Goal: Find specific page/section: Find specific page/section

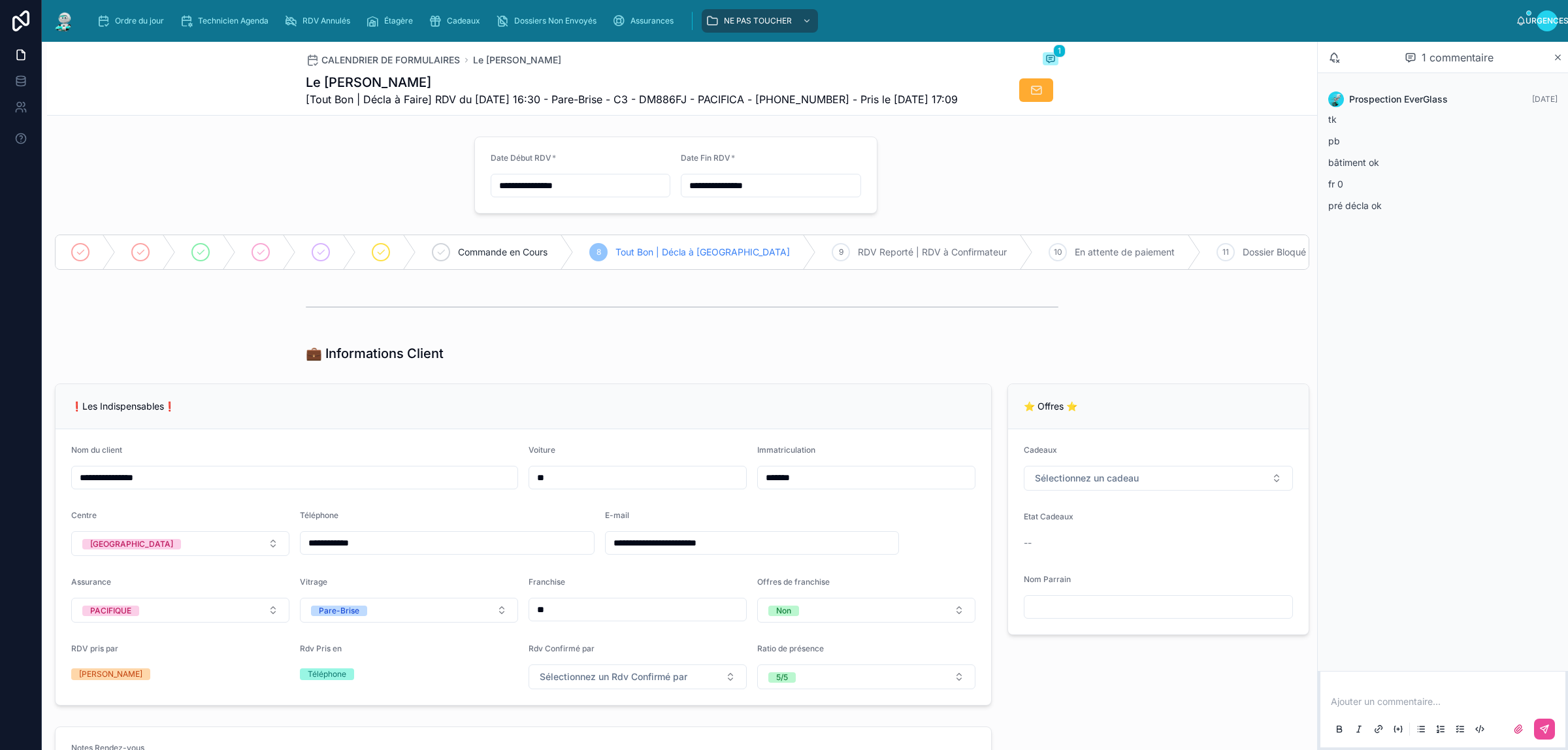
scroll to position [490, 0]
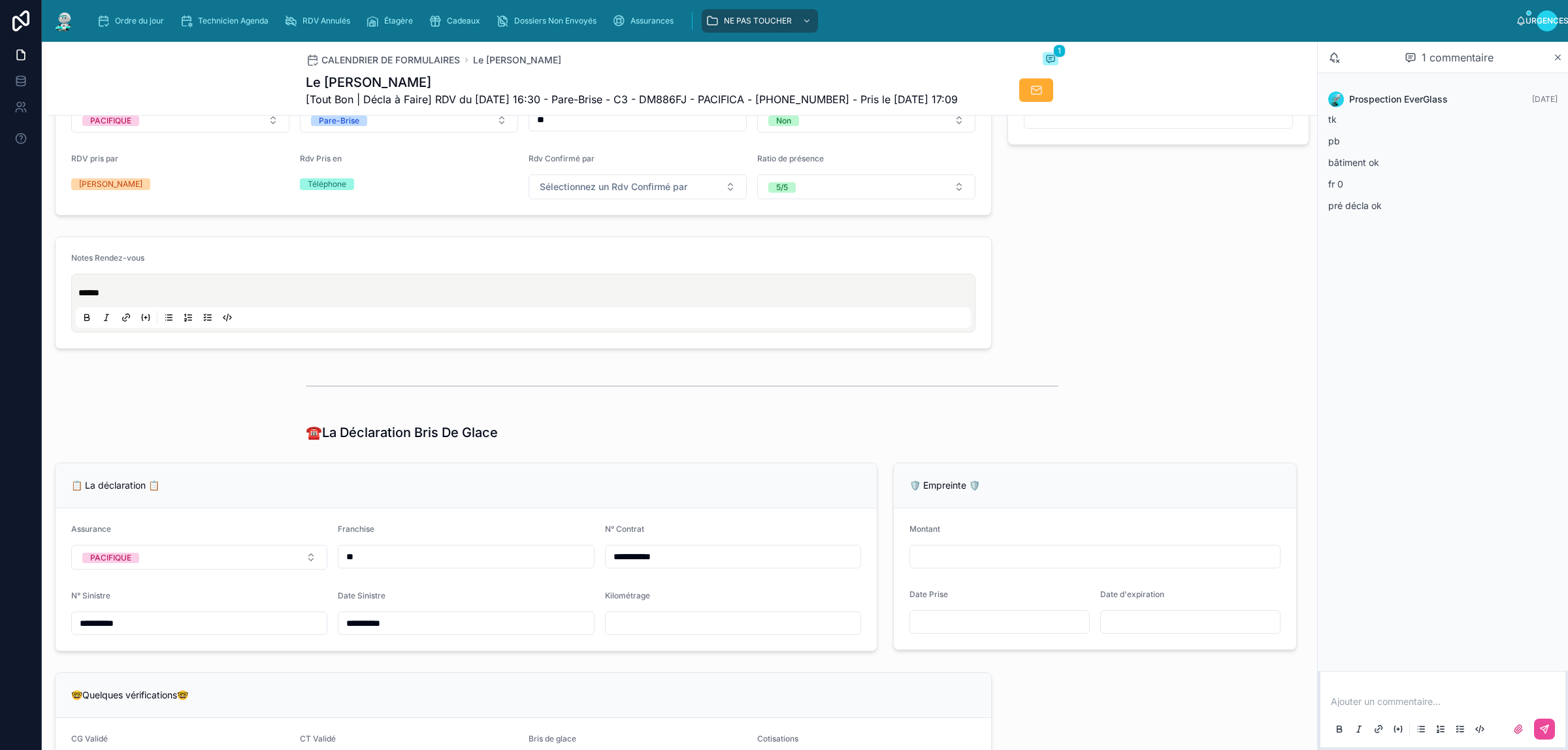
click at [1393, 708] on p at bounding box center [1445, 702] width 229 height 13
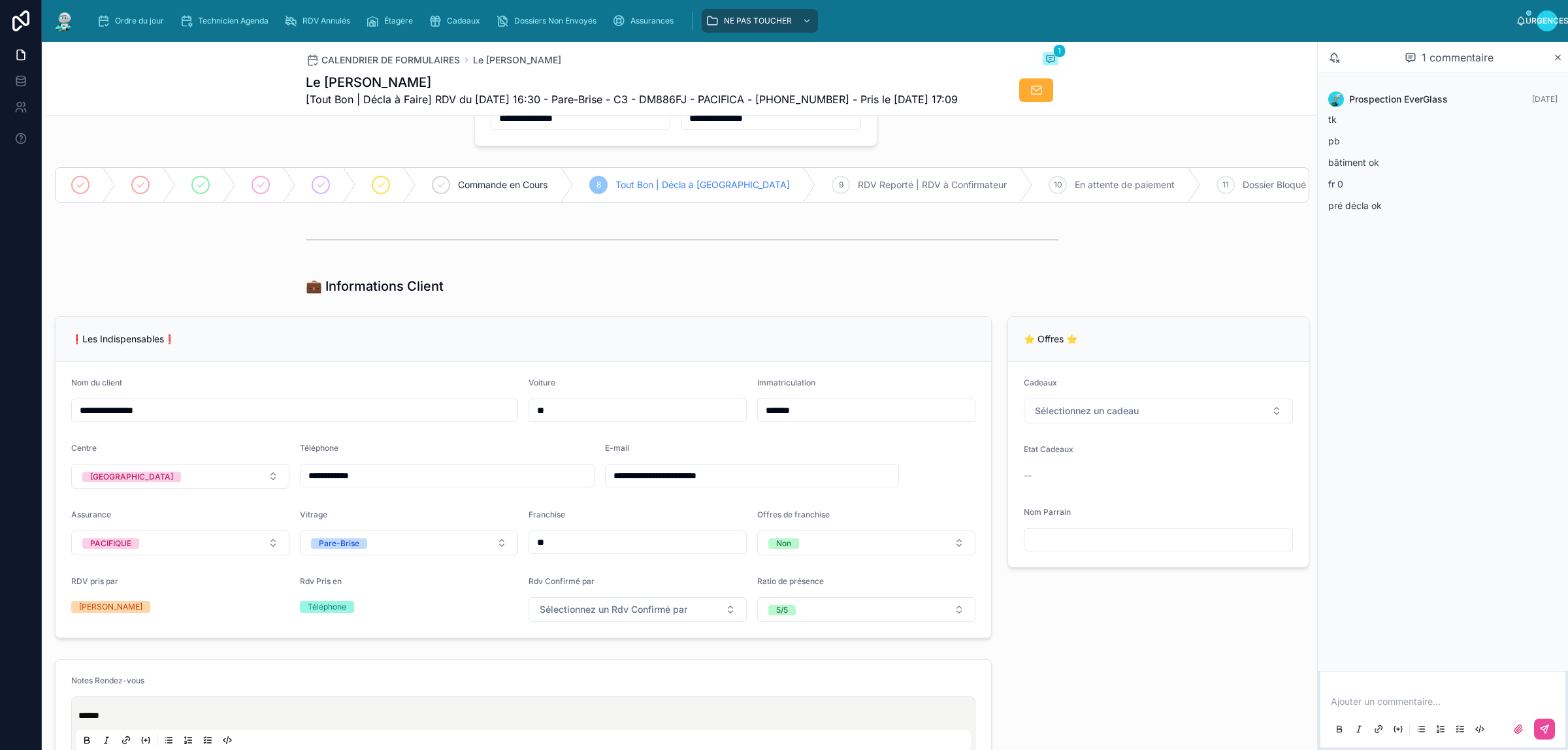
scroll to position [0, 0]
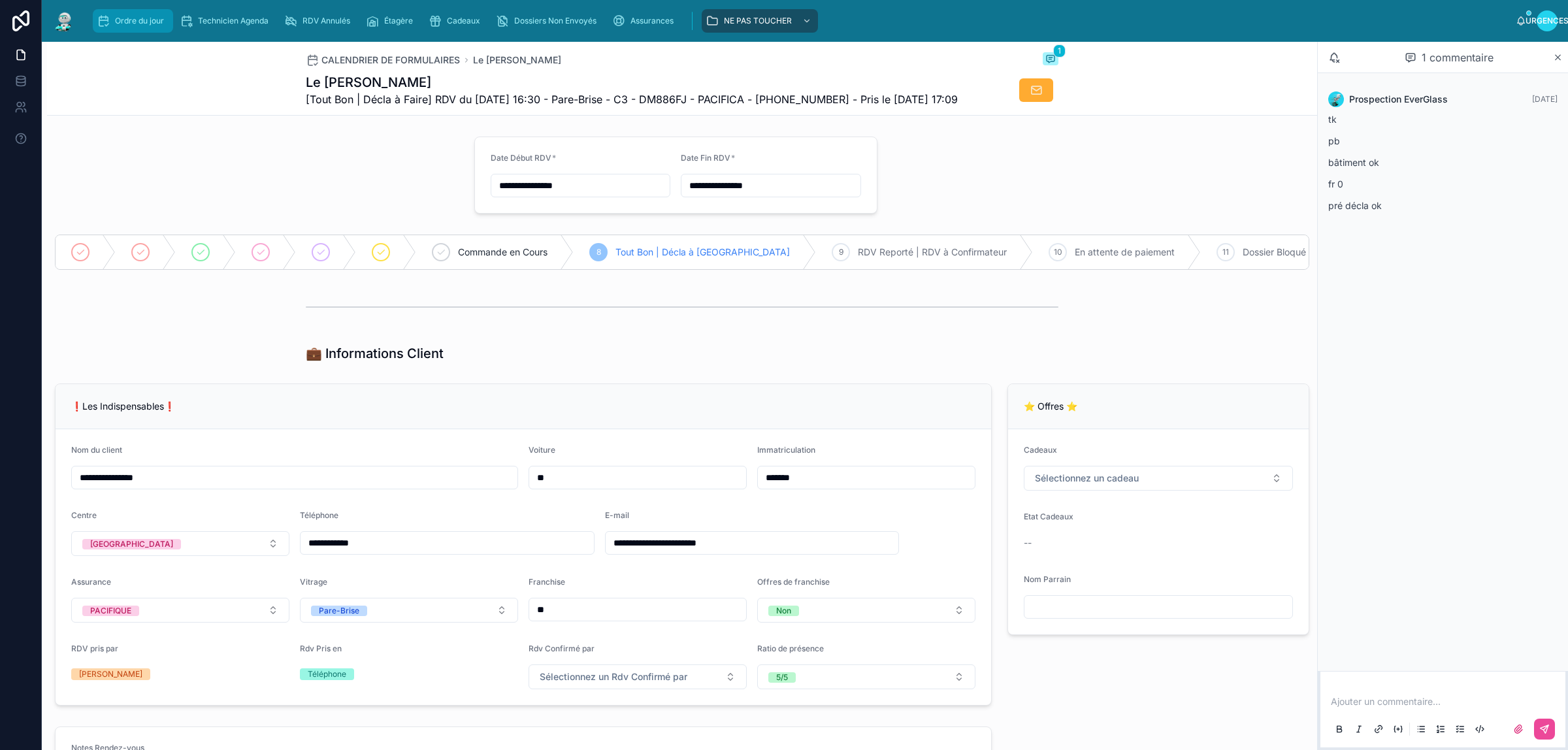
click at [135, 17] on font "Ordre du jour" at bounding box center [139, 20] width 49 height 10
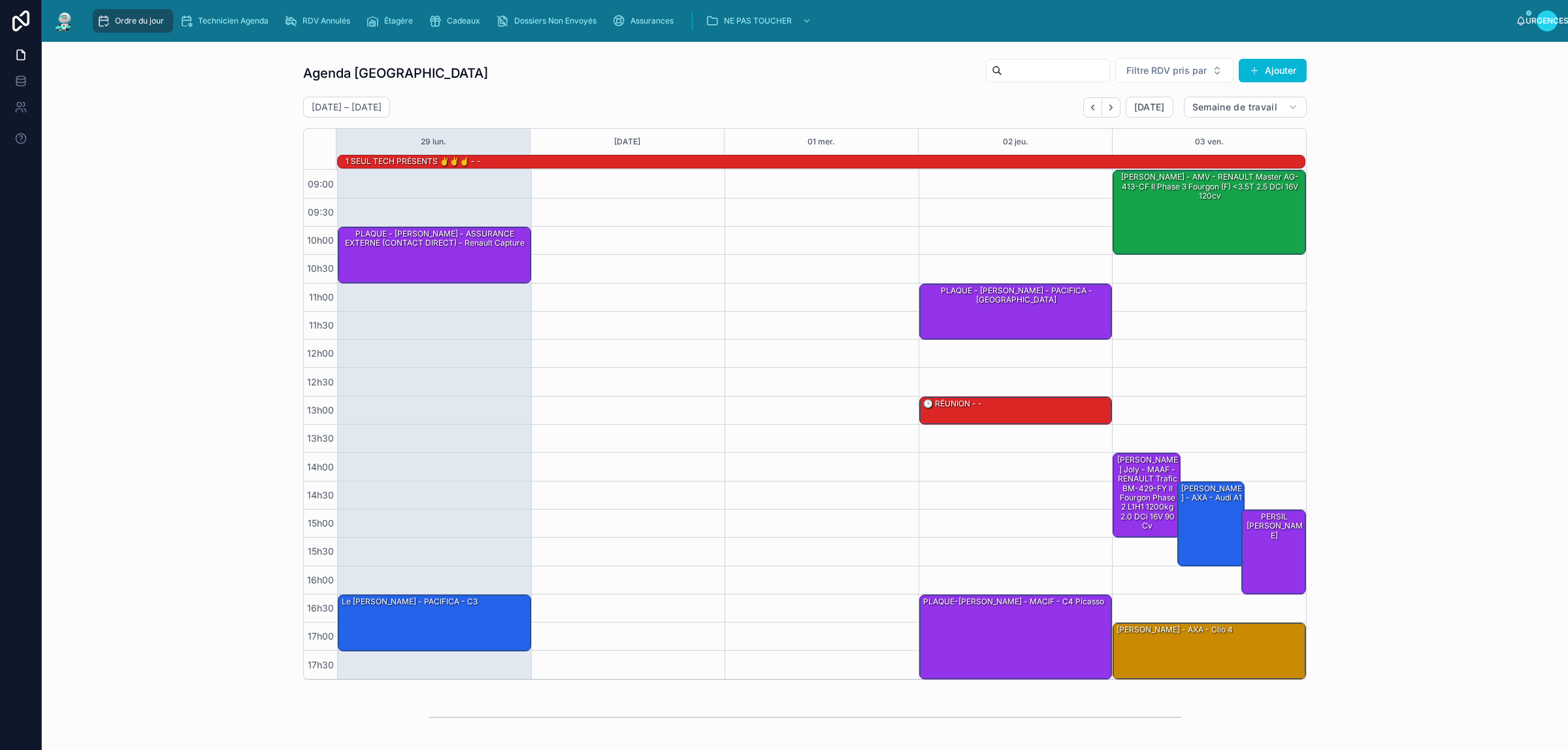
click at [176, 122] on div "Agenda Rennes Filtre RDV pris par Ajouter [DATE] – [DATE] [DATE] Semaine de tra…" at bounding box center [806, 369] width 1506 height 633
